Goal: Task Accomplishment & Management: Manage account settings

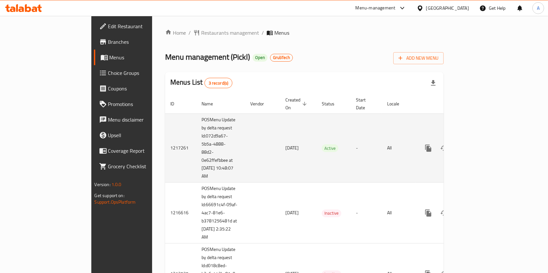
click at [479, 145] on icon "enhanced table" at bounding box center [475, 149] width 8 height 8
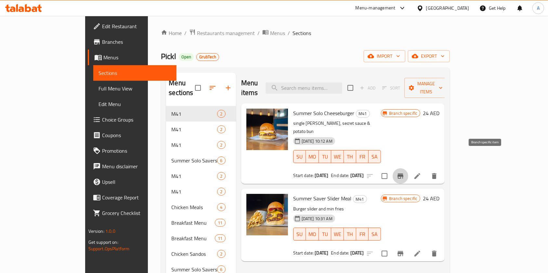
click at [403, 174] on icon "Branch-specific-item" at bounding box center [400, 176] width 6 height 5
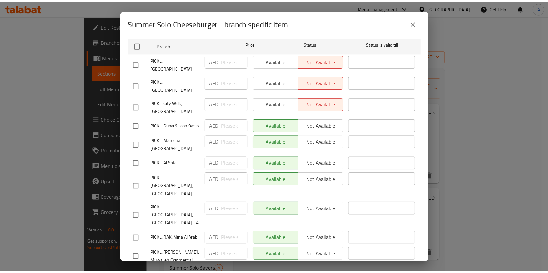
scroll to position [94, 0]
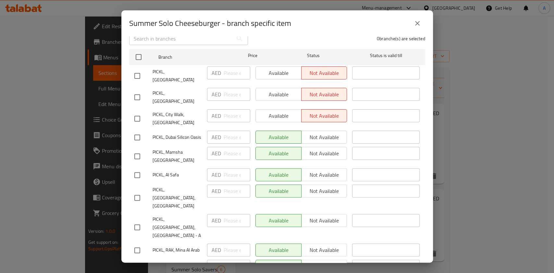
click at [416, 22] on icon "close" at bounding box center [417, 23] width 5 height 5
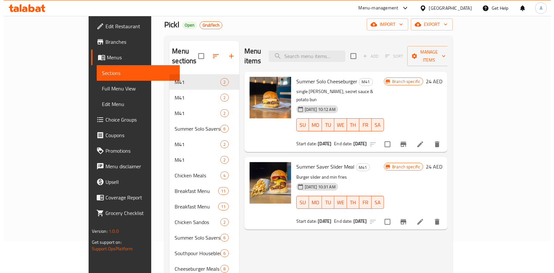
scroll to position [33, 0]
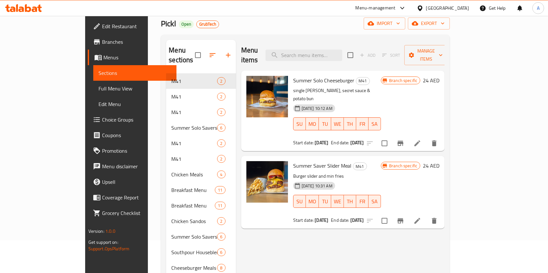
click at [403, 219] on icon "Branch-specific-item" at bounding box center [400, 221] width 6 height 5
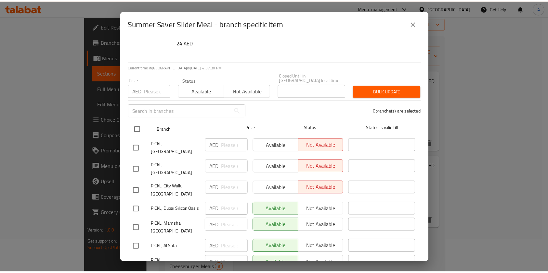
scroll to position [22, 0]
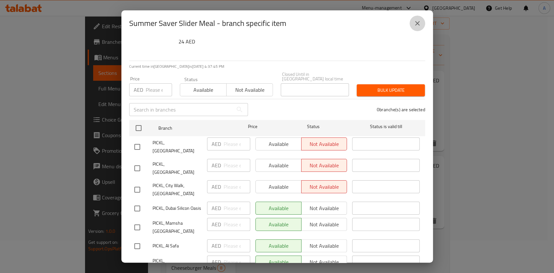
click at [417, 21] on icon "close" at bounding box center [418, 23] width 8 height 8
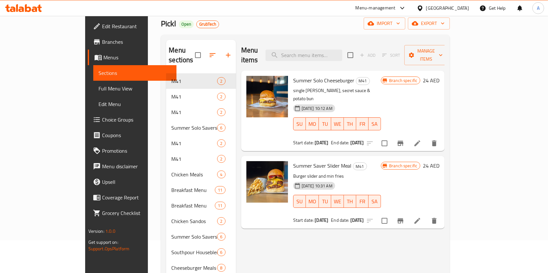
scroll to position [16, 0]
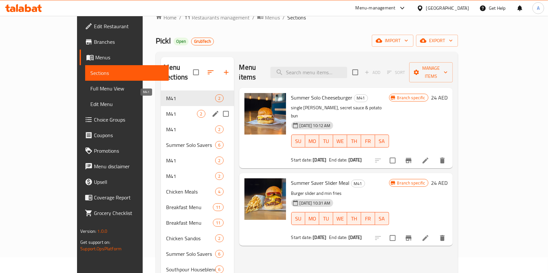
click at [166, 110] on span "M41" at bounding box center [181, 114] width 31 height 8
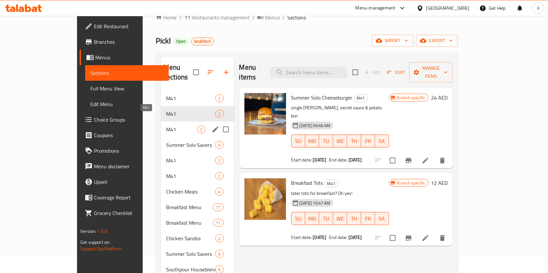
click at [166, 126] on span "M41" at bounding box center [181, 130] width 31 height 8
